Goal: Information Seeking & Learning: Check status

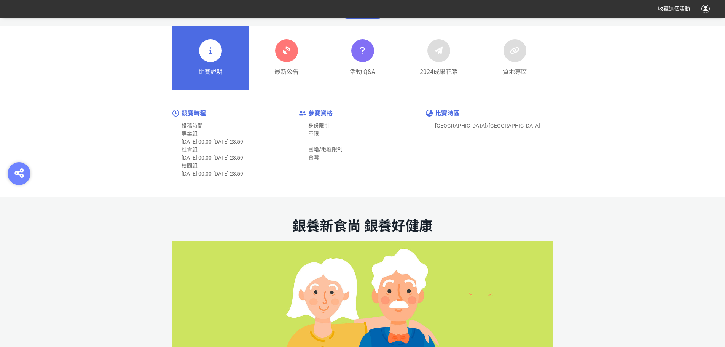
scroll to position [419, 0]
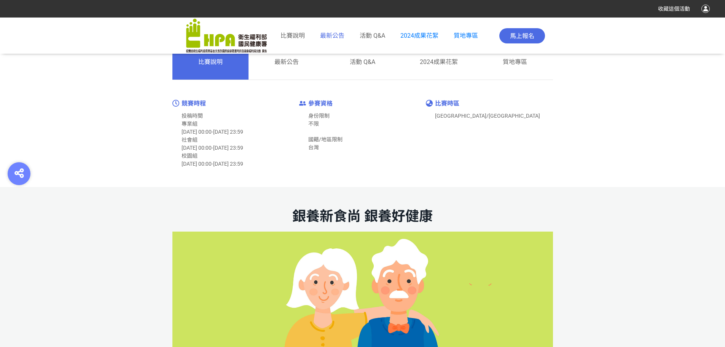
click at [330, 36] on span "最新公告" at bounding box center [332, 35] width 24 height 7
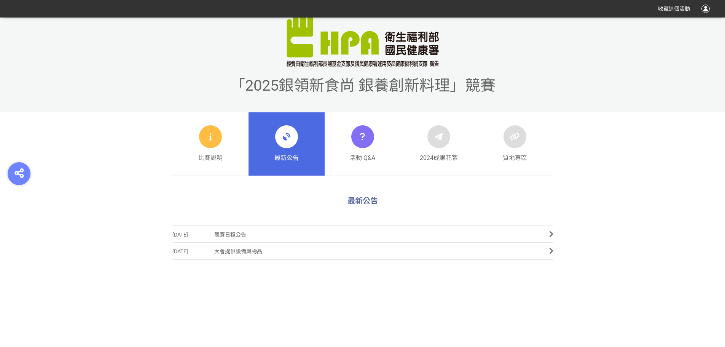
scroll to position [266, 0]
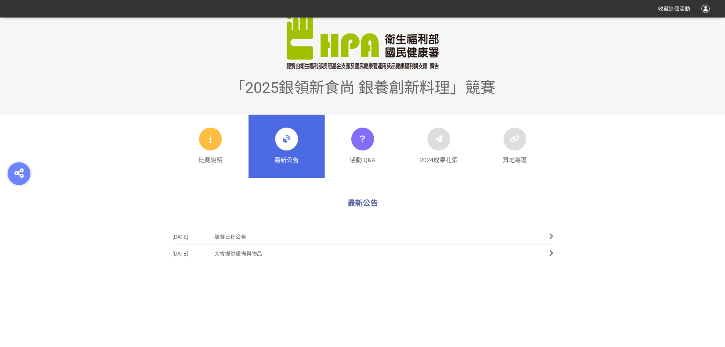
click at [549, 235] on icon at bounding box center [551, 237] width 4 height 8
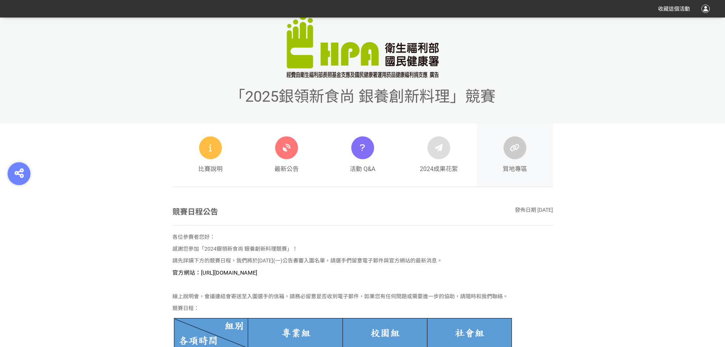
scroll to position [381, 0]
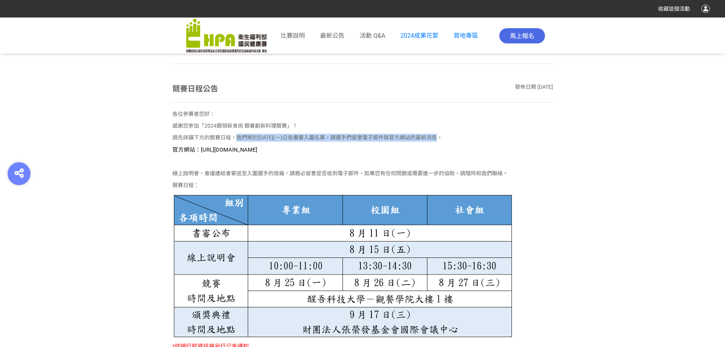
drag, startPoint x: 236, startPoint y: 137, endPoint x: 451, endPoint y: 137, distance: 214.6
click at [451, 137] on p "請先詳讀下方的競賽日程，我們將於8月11日(一)公告書審入圍名單，請選手們留意電子郵件與官方網站的最新消息。" at bounding box center [362, 138] width 381 height 8
click at [468, 145] on p "官方網站：https://contest.bhuntr.com/tw/GDHealthy/home/" at bounding box center [362, 149] width 381 height 8
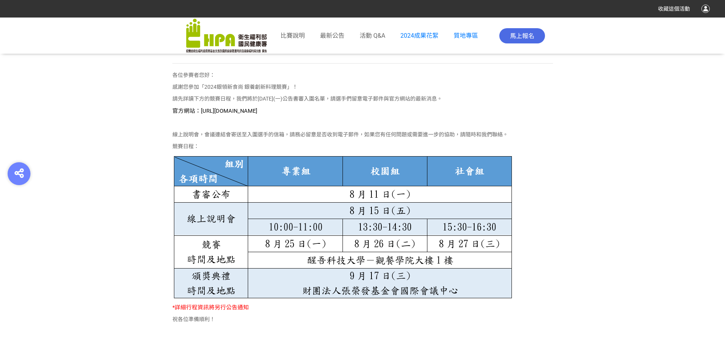
scroll to position [571, 0]
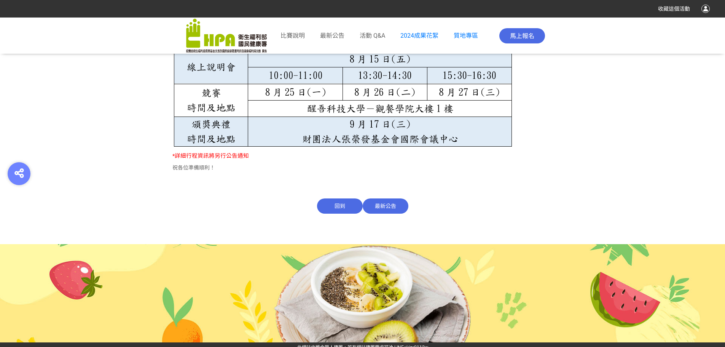
click at [391, 203] on span "最新公告" at bounding box center [386, 205] width 46 height 15
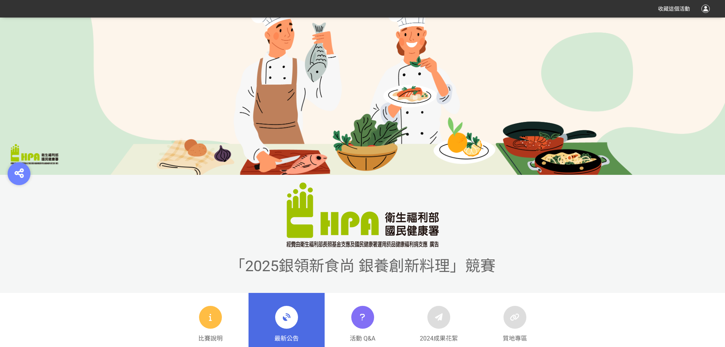
scroll to position [228, 0]
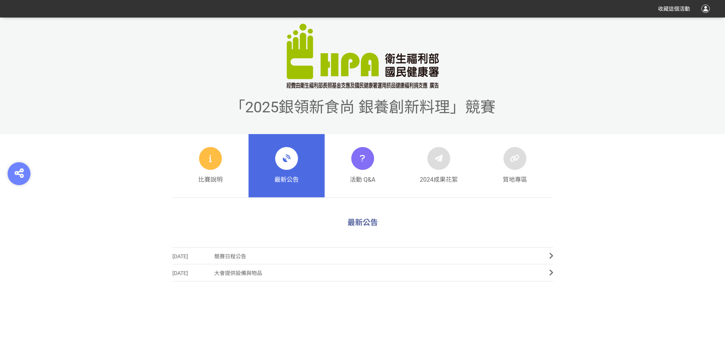
scroll to position [228, 0]
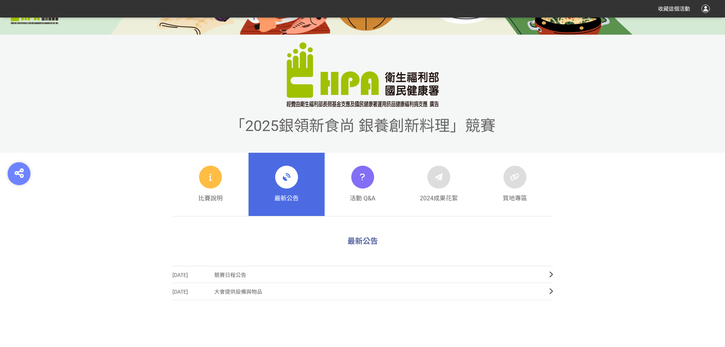
click at [542, 271] on link "2025-07-09 競賽日程公告" at bounding box center [362, 274] width 381 height 17
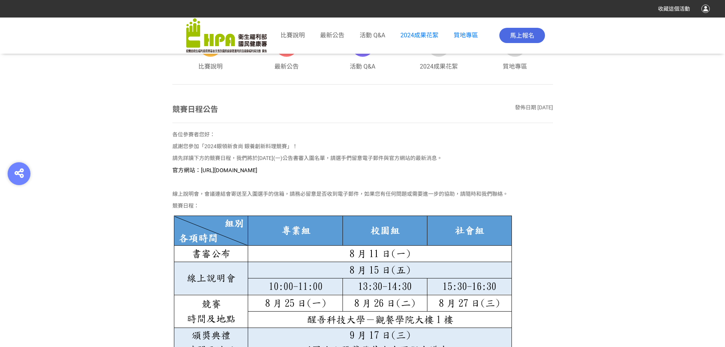
scroll to position [348, 0]
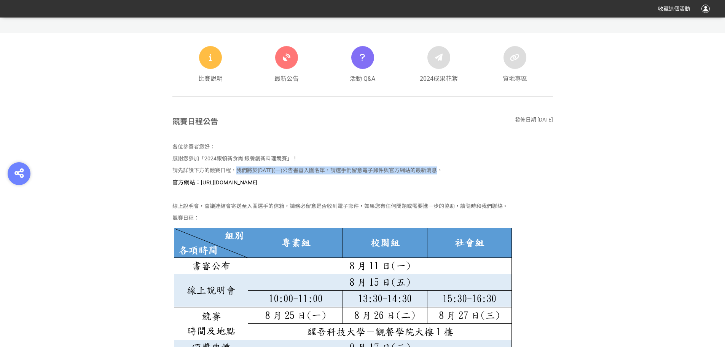
drag, startPoint x: 236, startPoint y: 170, endPoint x: 455, endPoint y: 170, distance: 218.8
click at [455, 170] on p "請先詳讀下方的競賽日程，我們將於8月11日(一)公告書審入圍名單，請選手們留意電子郵件與官方網站的最新消息。" at bounding box center [362, 170] width 381 height 8
click at [476, 176] on div "各位參賽者您好： 感謝您參加「2024銀領新食尚 銀養創新料理競賽」！ 請先詳讀下方的競賽日程，我們將於8月11日(一)公告書審入圍名單，請選手們留意電子郵件…" at bounding box center [362, 271] width 381 height 256
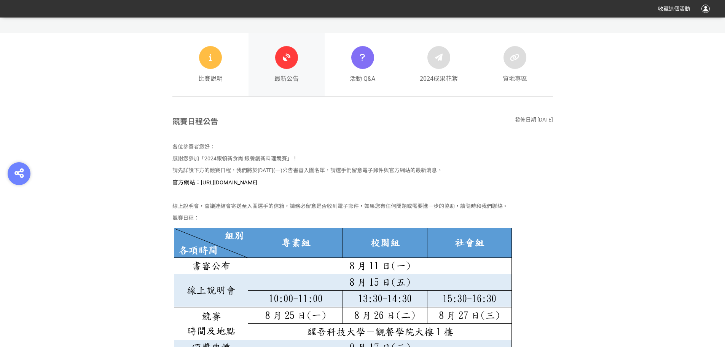
click at [290, 68] on div "最新公告" at bounding box center [286, 64] width 24 height 37
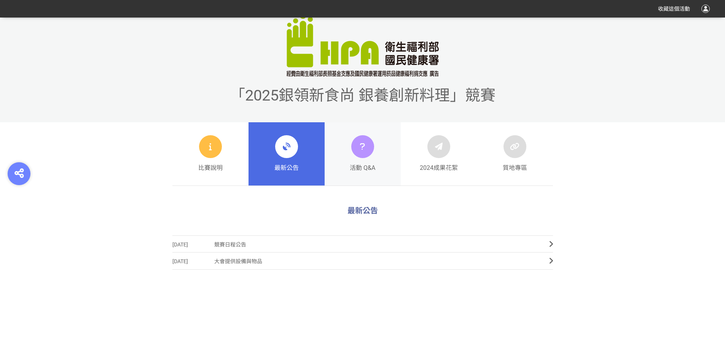
scroll to position [266, 0]
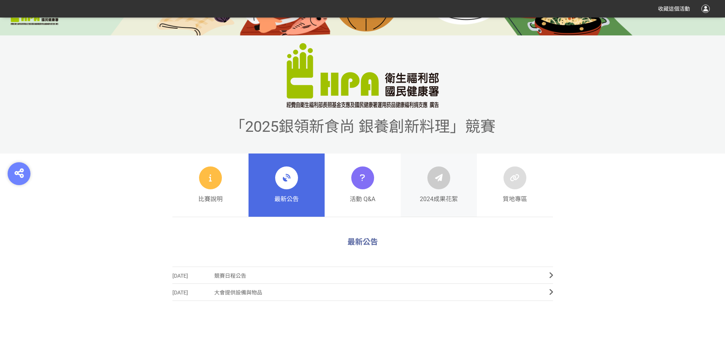
scroll to position [304, 0]
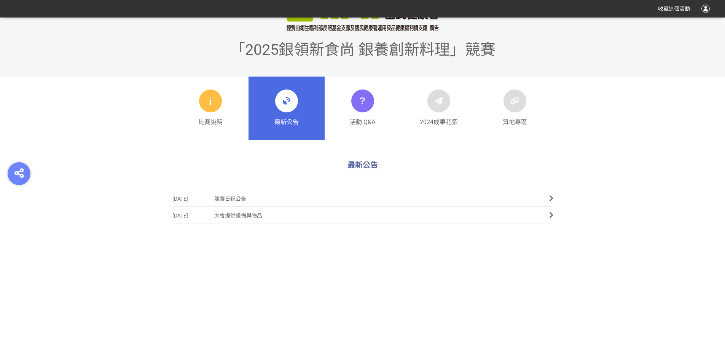
click at [537, 212] on span "大會提供設備與物品" at bounding box center [375, 215] width 323 height 17
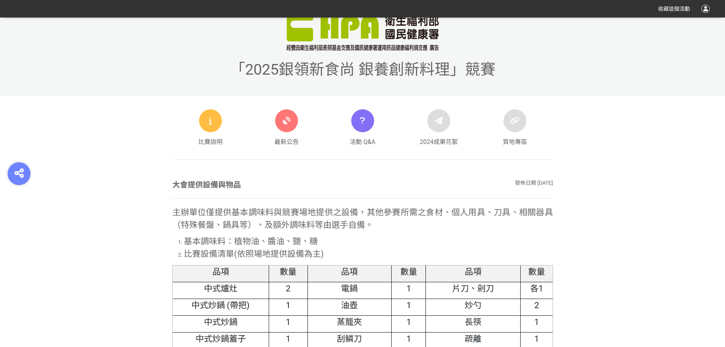
scroll to position [282, 0]
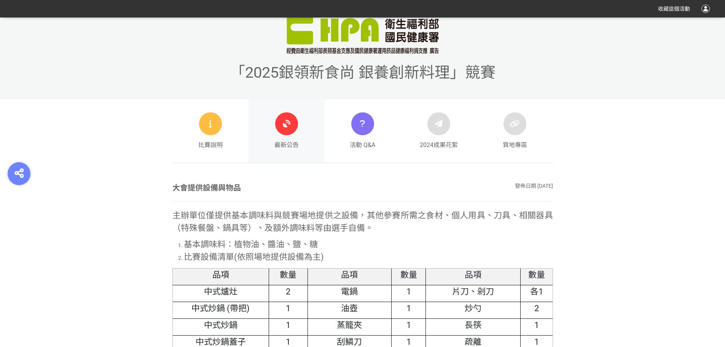
click at [287, 129] on icon at bounding box center [287, 124] width 14 height 14
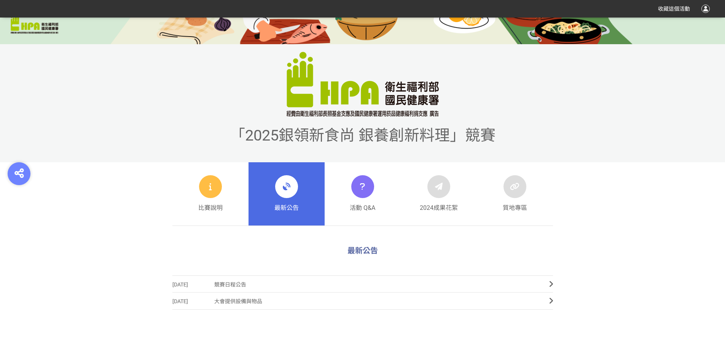
scroll to position [228, 0]
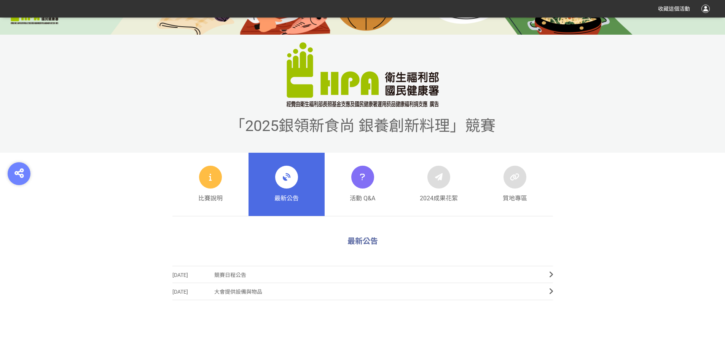
click at [411, 272] on span "競賽日程公告" at bounding box center [375, 274] width 323 height 17
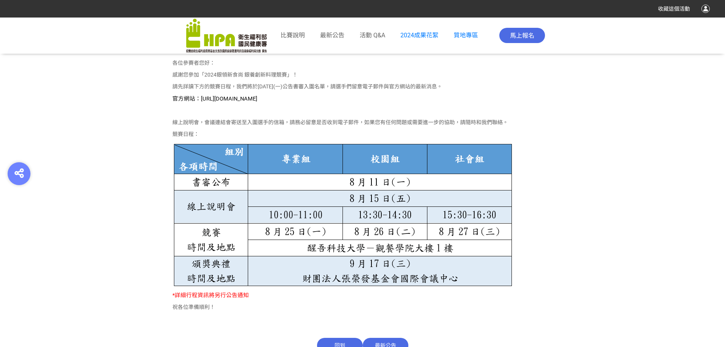
scroll to position [419, 0]
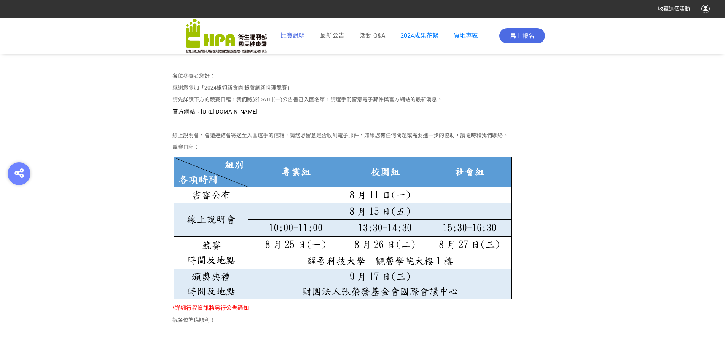
click at [293, 37] on span "比賽說明" at bounding box center [292, 35] width 24 height 7
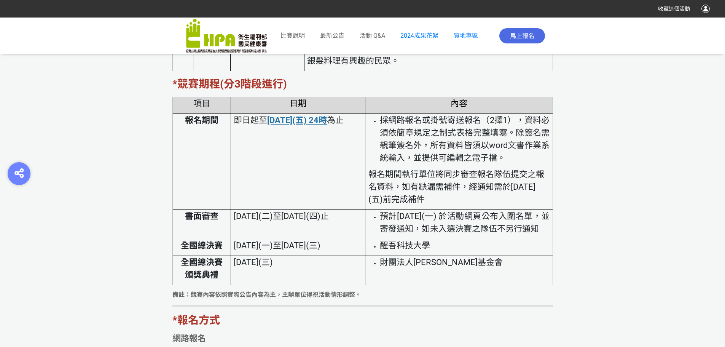
scroll to position [1560, 0]
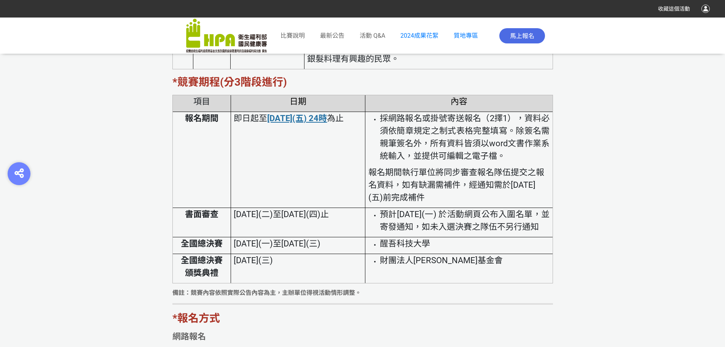
drag, startPoint x: 455, startPoint y: 224, endPoint x: 473, endPoint y: 241, distance: 24.8
click at [473, 233] on li "預計114年8月11日(一) 於活動網頁公布入圍名單，並寄發通知，如未入選決賽之隊伍不另行通知" at bounding box center [465, 220] width 170 height 25
click at [413, 233] on li "預計114年8月11日(一) 於活動網頁公布入圍名單，並寄發通知，如未入選決賽之隊伍不另行通知" at bounding box center [465, 220] width 170 height 25
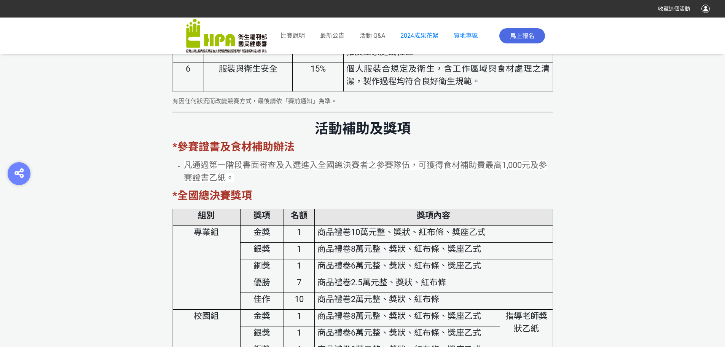
scroll to position [3082, 0]
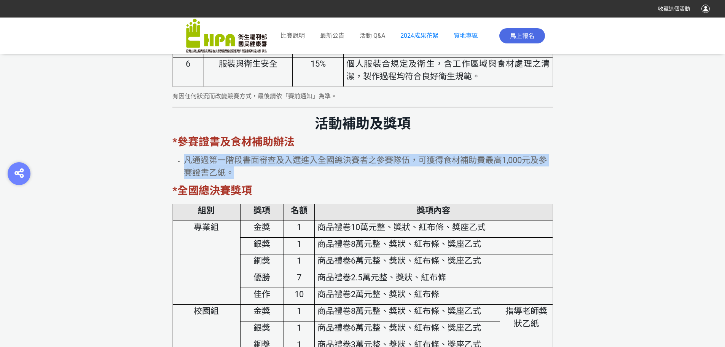
drag, startPoint x: 185, startPoint y: 175, endPoint x: 538, endPoint y: 191, distance: 353.5
click at [538, 179] on li "凡通過第一階段書面審查及入選進入全國總決賽者之參賽隊伍，可獲得食材補助費最高1,000元及參賽證書乙紙。" at bounding box center [368, 166] width 369 height 25
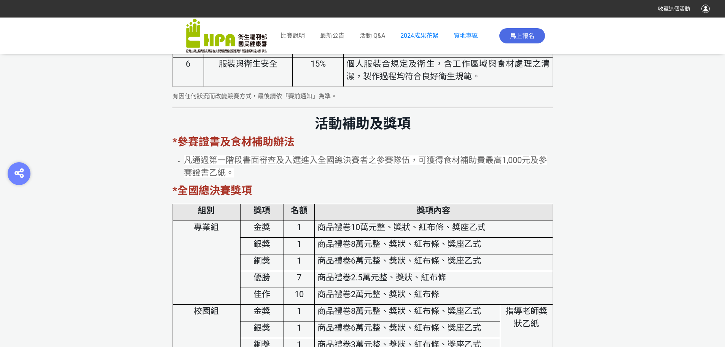
click at [317, 199] on p "*全國總決賽獎項" at bounding box center [362, 191] width 381 height 16
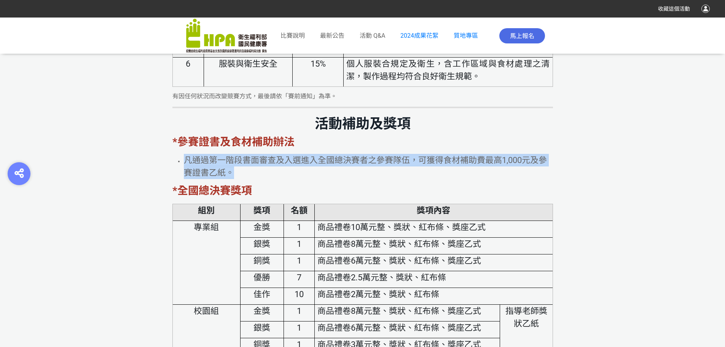
drag, startPoint x: 184, startPoint y: 174, endPoint x: 246, endPoint y: 186, distance: 63.4
click at [246, 179] on li "凡通過第一階段書面審查及入選進入全國總決賽者之參賽隊伍，可獲得食材補助費最高1,000元及參賽證書乙紙。" at bounding box center [368, 166] width 369 height 25
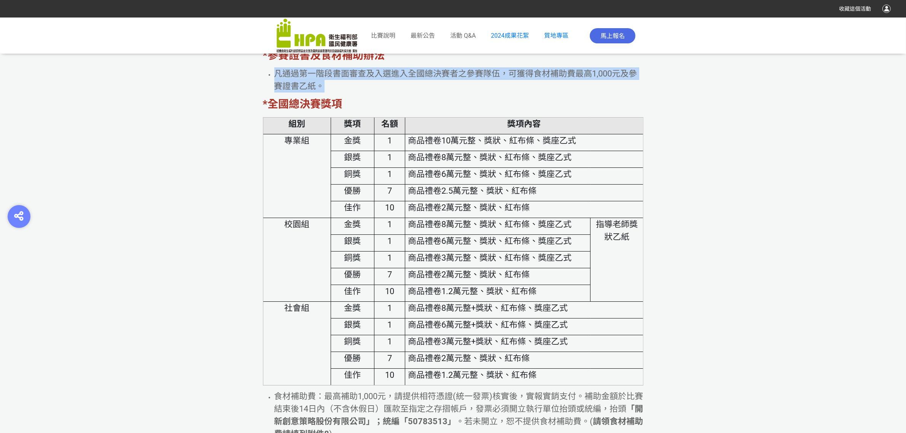
scroll to position [3212, 0]
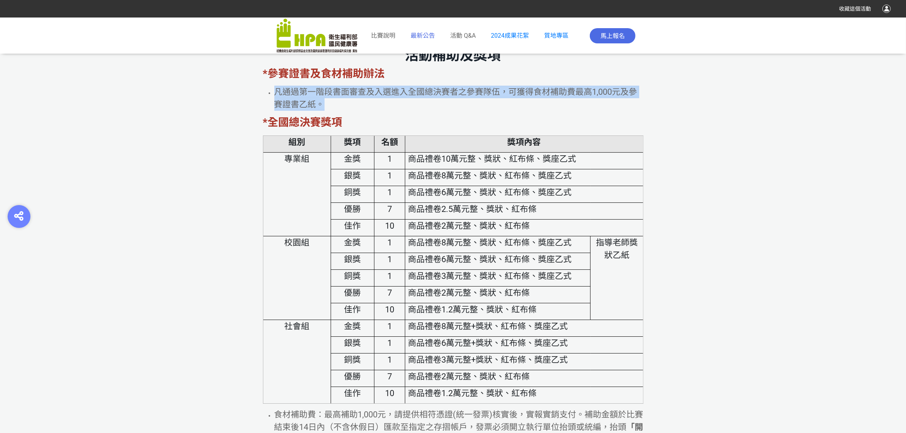
click at [428, 36] on span "最新公告" at bounding box center [423, 35] width 24 height 7
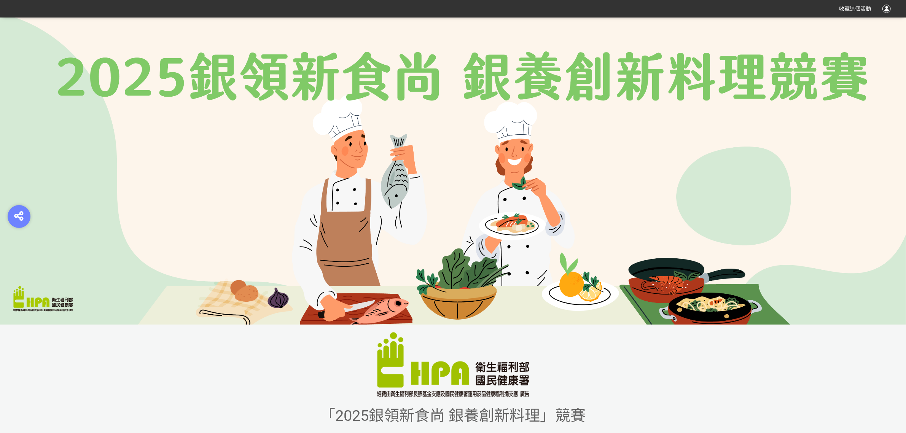
scroll to position [238, 0]
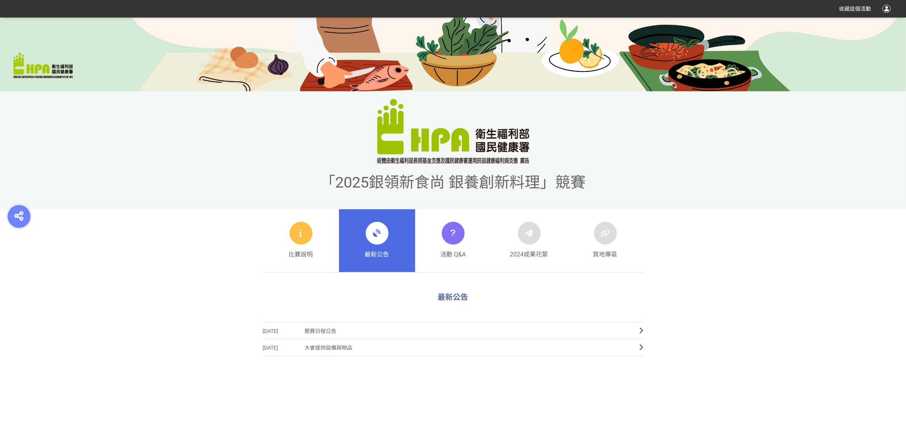
scroll to position [238, 0]
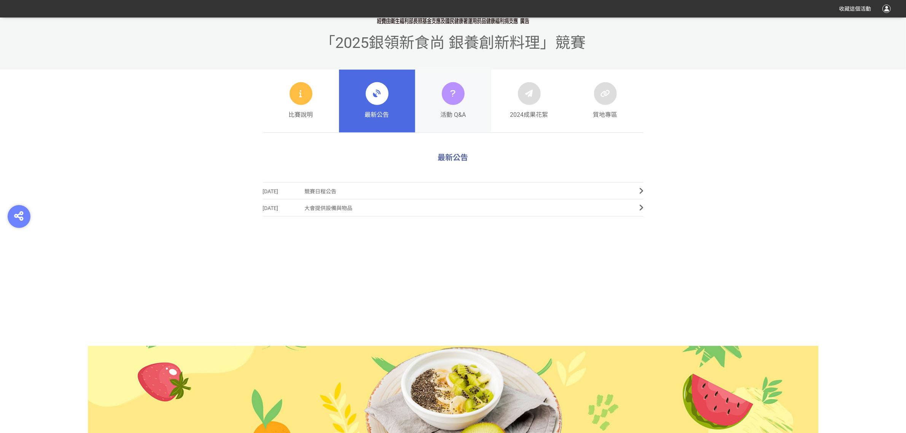
scroll to position [381, 0]
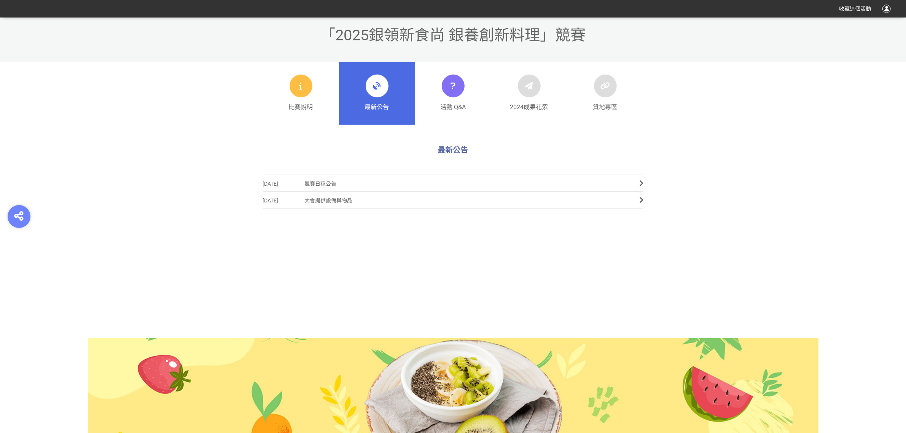
click at [325, 182] on span "競賽日程公告" at bounding box center [466, 183] width 323 height 17
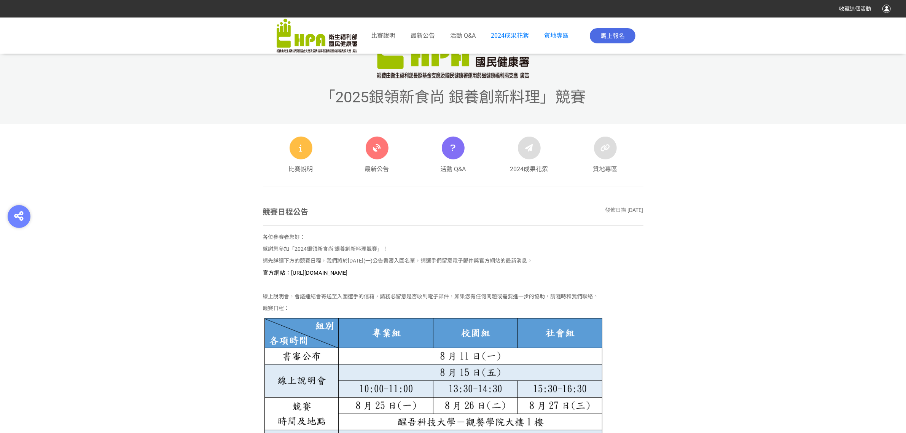
scroll to position [428, 0]
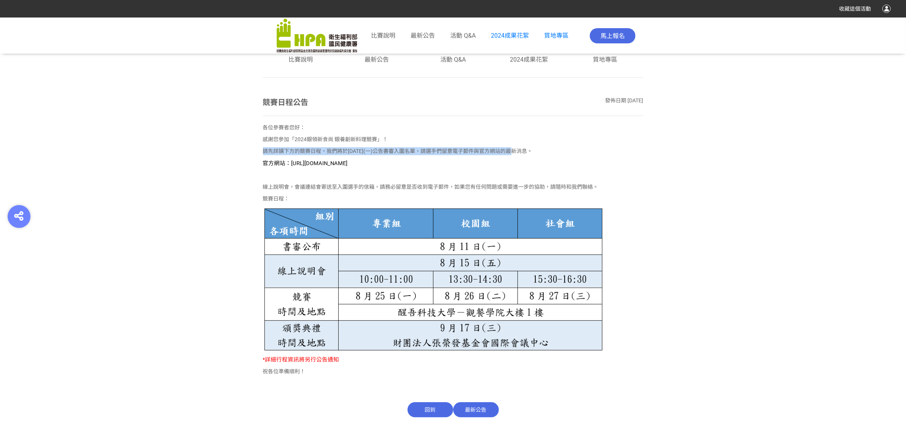
drag, startPoint x: 264, startPoint y: 151, endPoint x: 521, endPoint y: 151, distance: 256.9
click at [521, 151] on p "請先詳讀下方的競賽日程，我們將於8月11日(一)公告書審入圍名單，請選手們留意電子郵件與官方網站的最新消息。" at bounding box center [453, 151] width 381 height 8
click at [468, 166] on p "官方網站：https://contest.bhuntr.com/tw/GDHealthy/home/" at bounding box center [453, 163] width 381 height 8
click at [478, 409] on span "最新公告" at bounding box center [476, 409] width 46 height 15
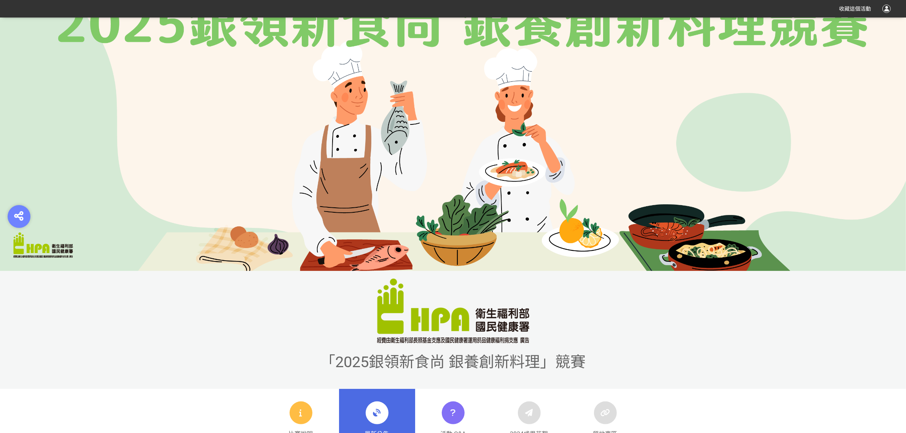
scroll to position [190, 0]
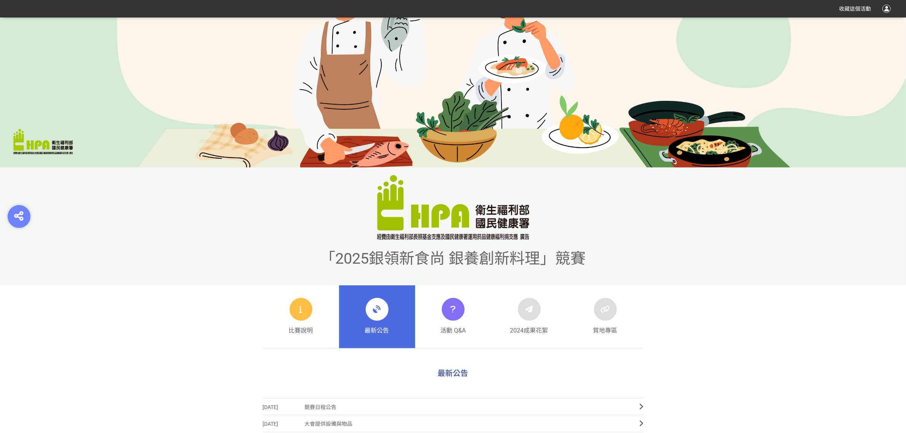
scroll to position [156, 0]
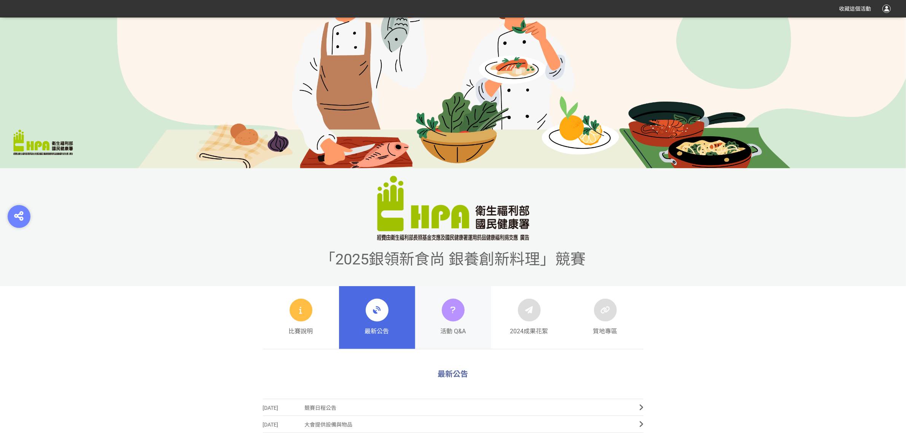
click at [459, 308] on div at bounding box center [453, 310] width 23 height 23
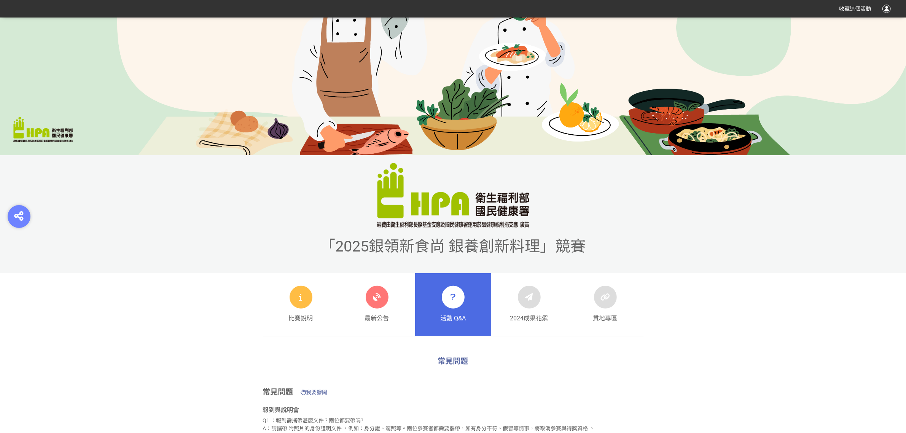
scroll to position [169, 0]
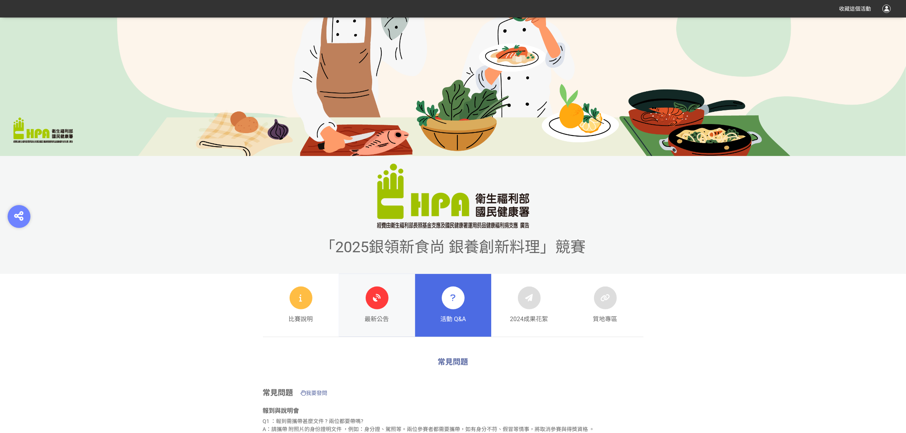
click at [379, 298] on icon at bounding box center [377, 298] width 14 height 14
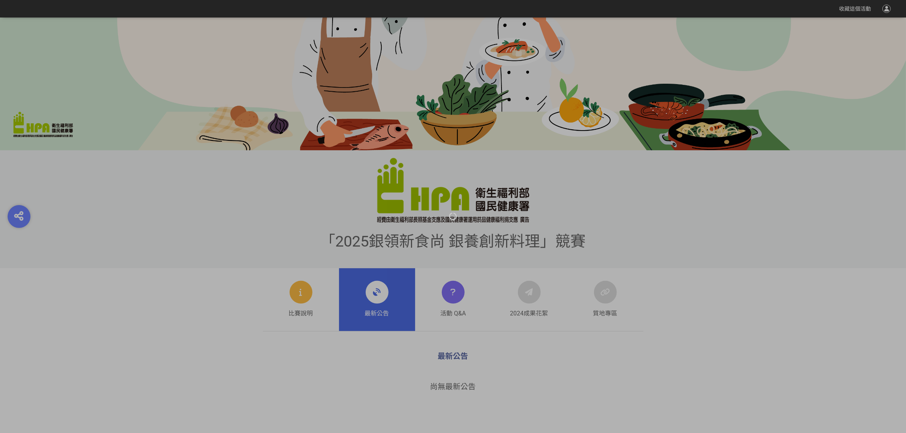
scroll to position [190, 0]
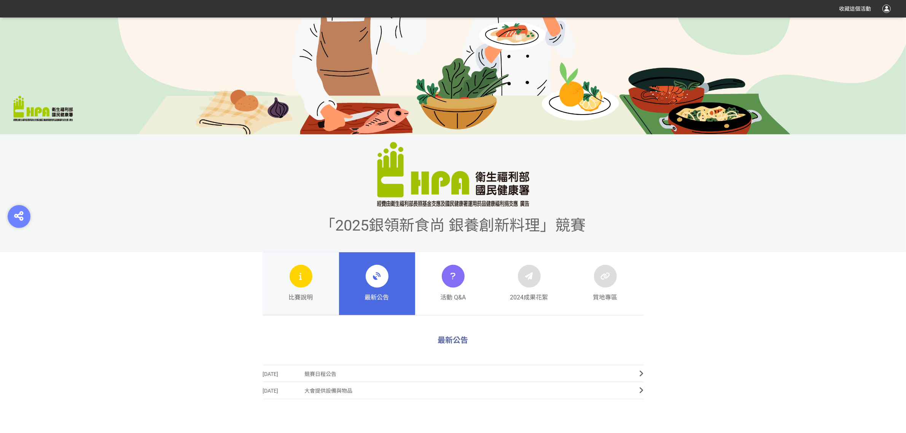
click at [299, 278] on icon at bounding box center [300, 276] width 9 height 14
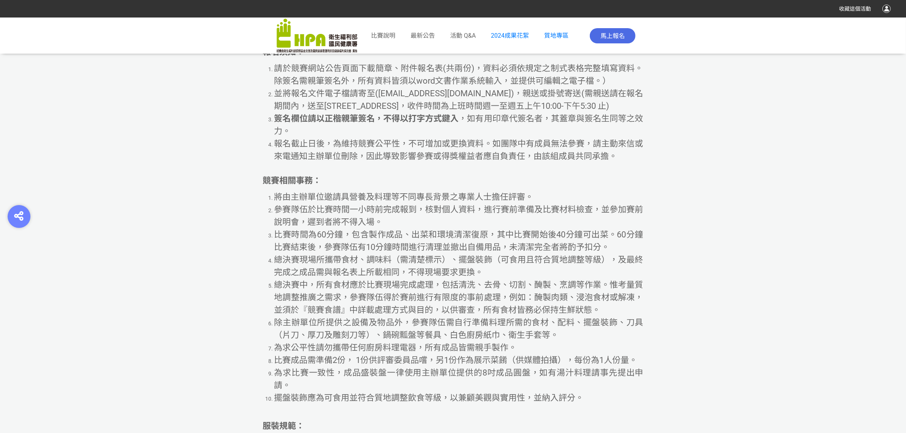
scroll to position [3568, 0]
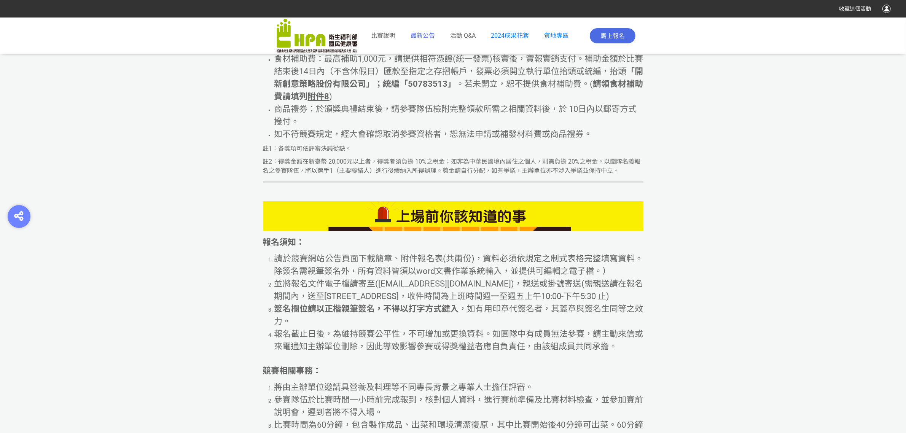
click at [424, 35] on span "最新公告" at bounding box center [423, 35] width 24 height 7
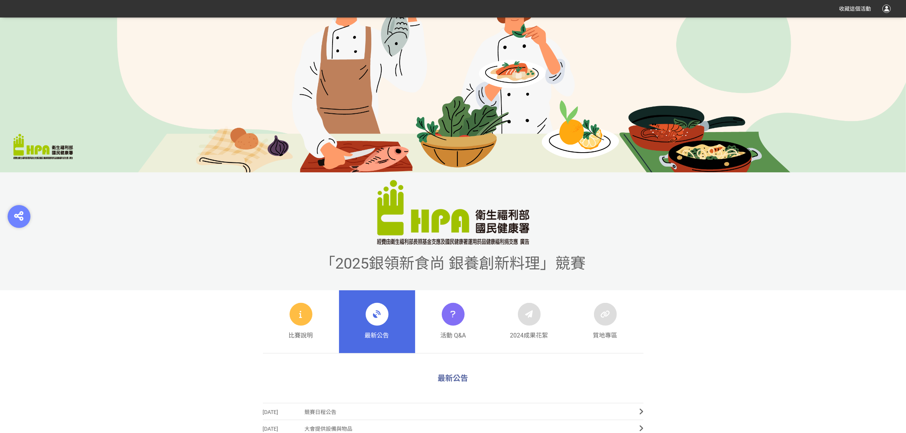
scroll to position [190, 0]
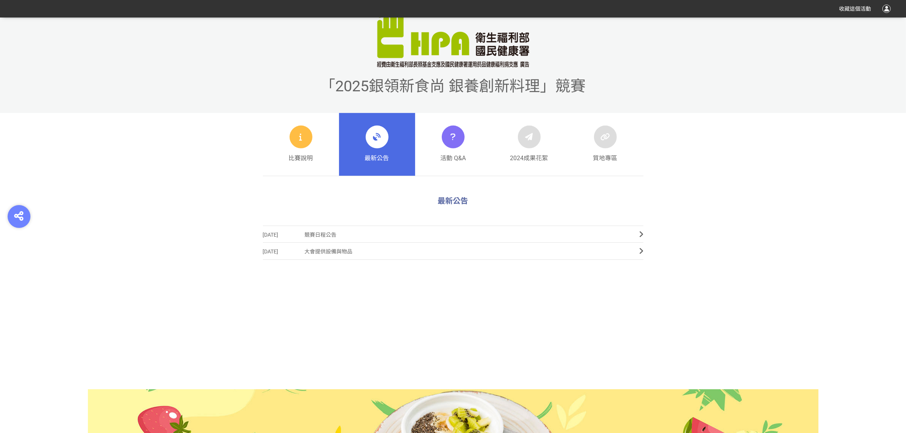
scroll to position [333, 0]
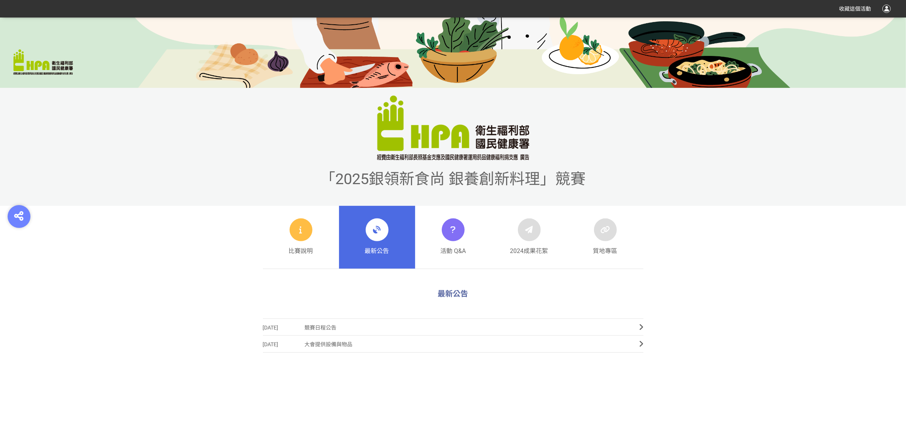
scroll to position [238, 0]
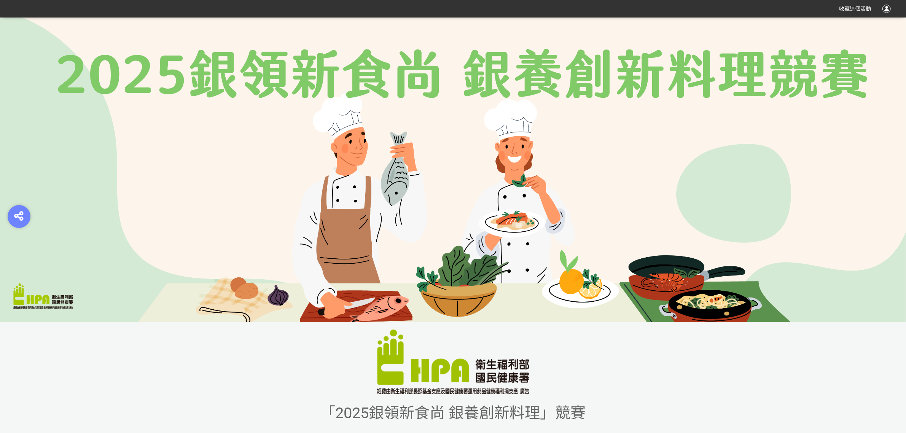
scroll to position [238, 0]
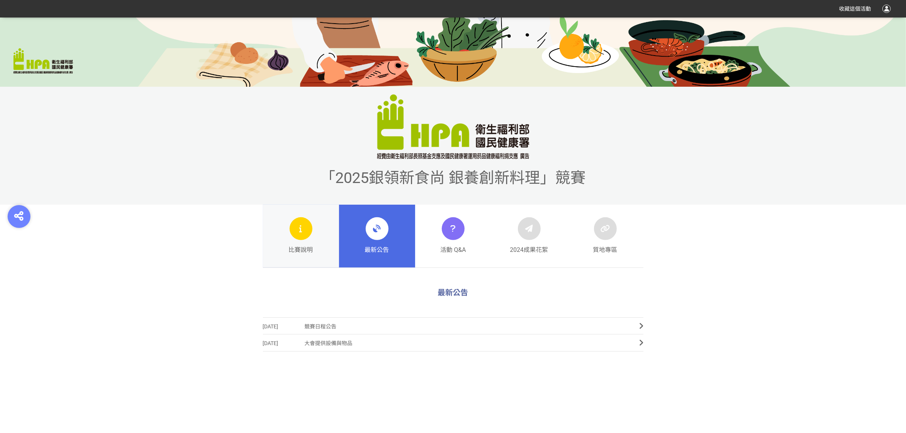
click at [298, 239] on div at bounding box center [301, 228] width 23 height 23
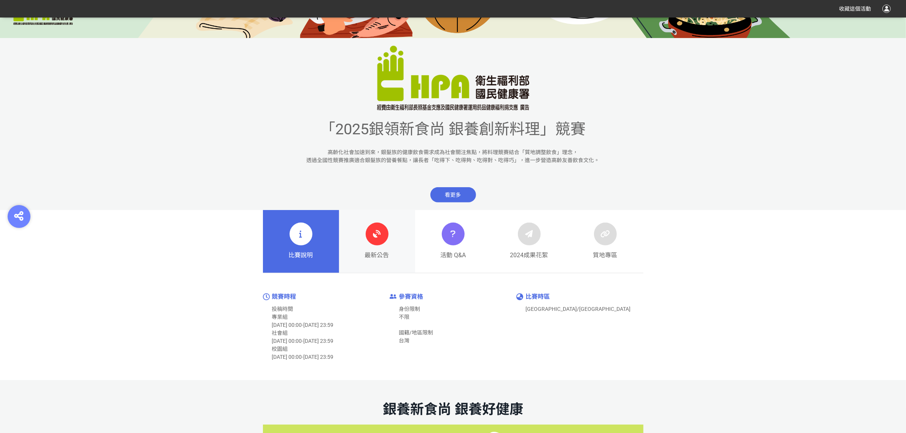
scroll to position [381, 0]
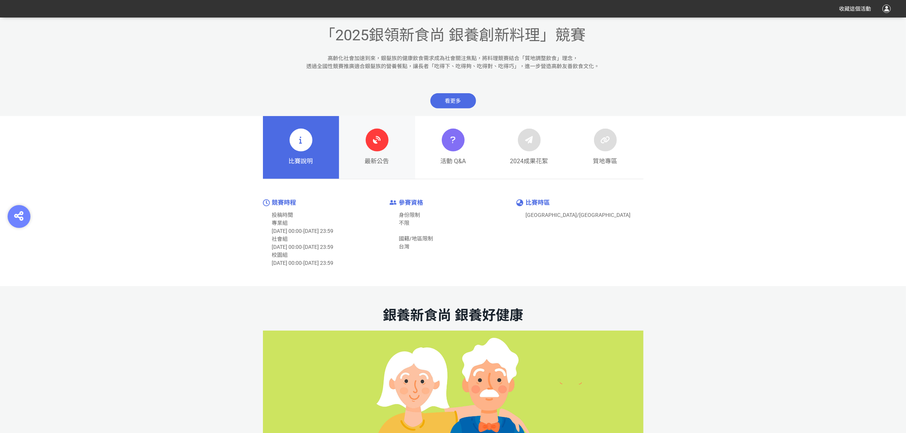
click at [381, 145] on icon at bounding box center [377, 140] width 14 height 14
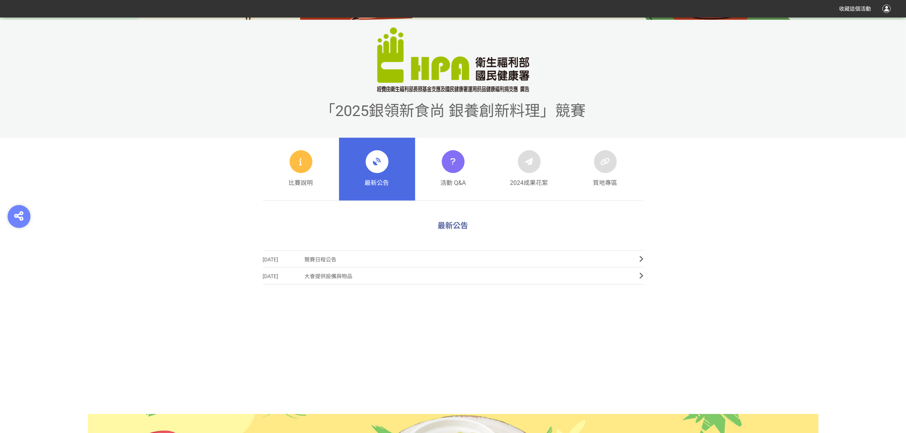
scroll to position [394, 0]
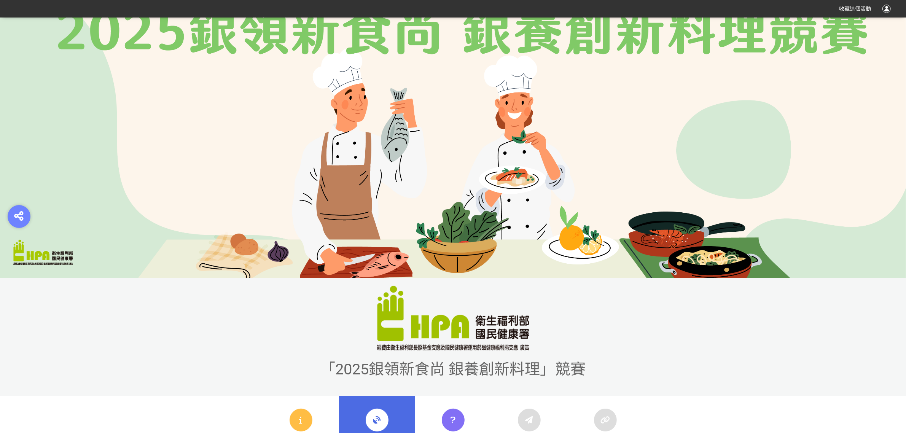
scroll to position [238, 0]
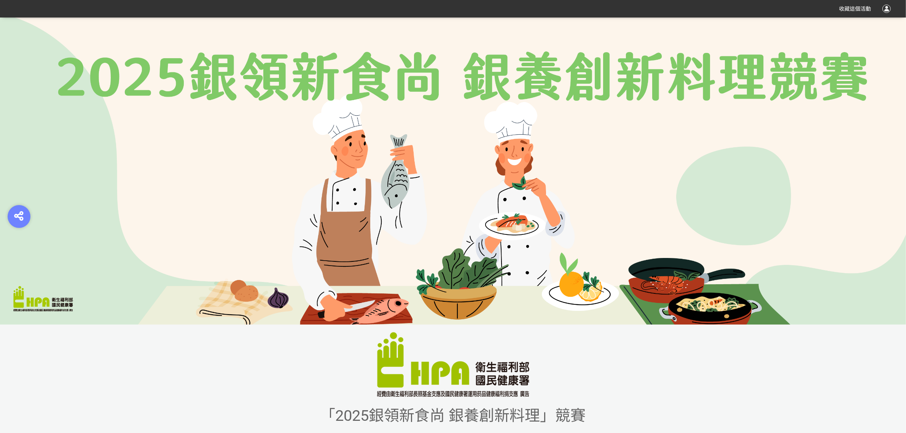
scroll to position [238, 0]
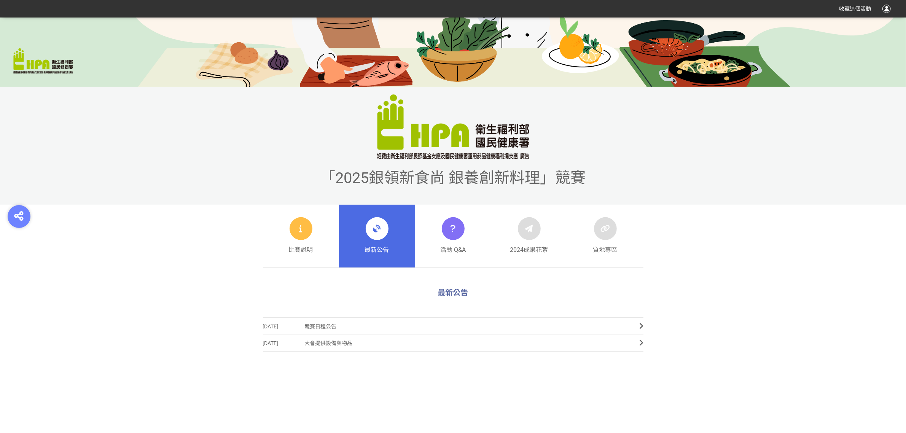
click at [625, 324] on span "競賽日程公告" at bounding box center [466, 326] width 323 height 17
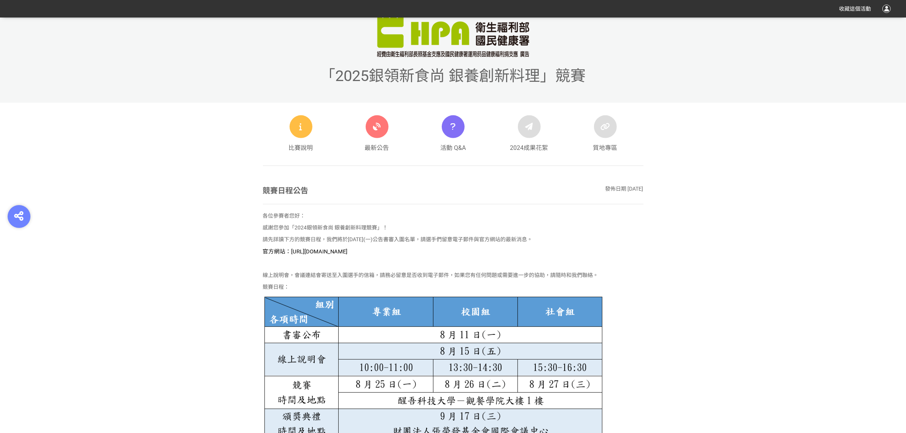
scroll to position [476, 0]
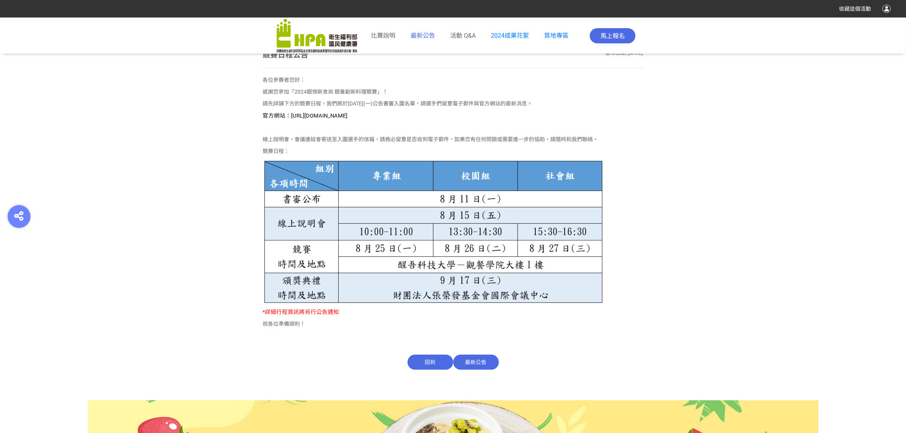
click at [428, 37] on span "最新公告" at bounding box center [423, 35] width 24 height 7
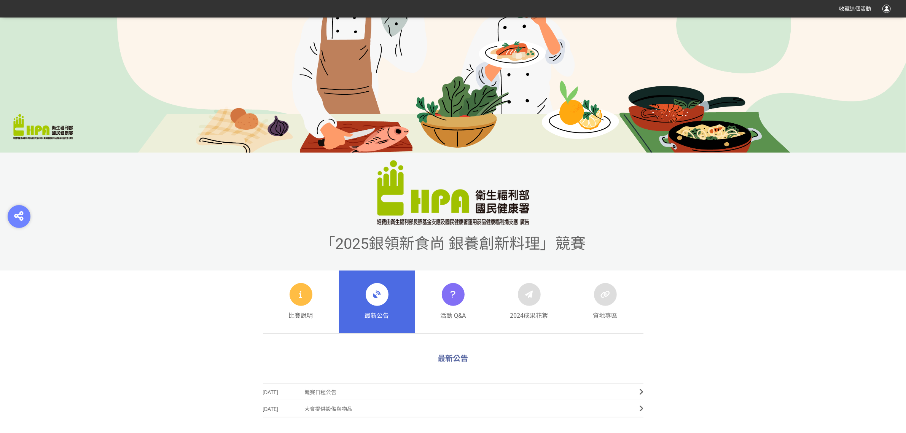
scroll to position [285, 0]
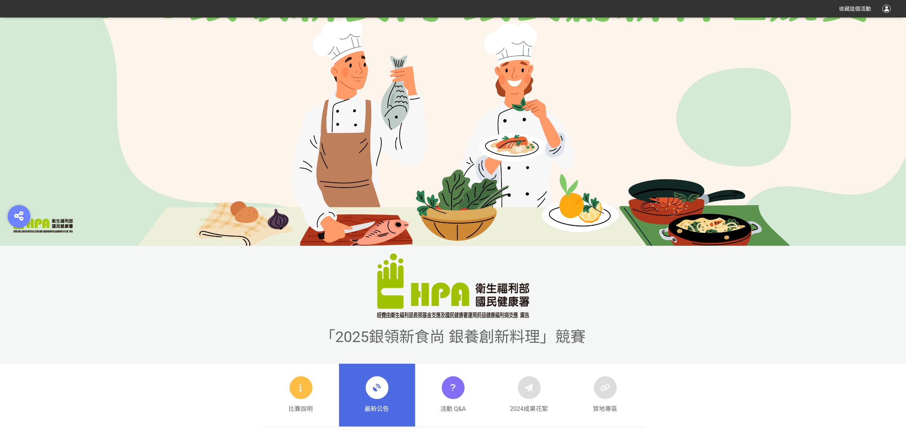
scroll to position [238, 0]
